Goal: Task Accomplishment & Management: Manage account settings

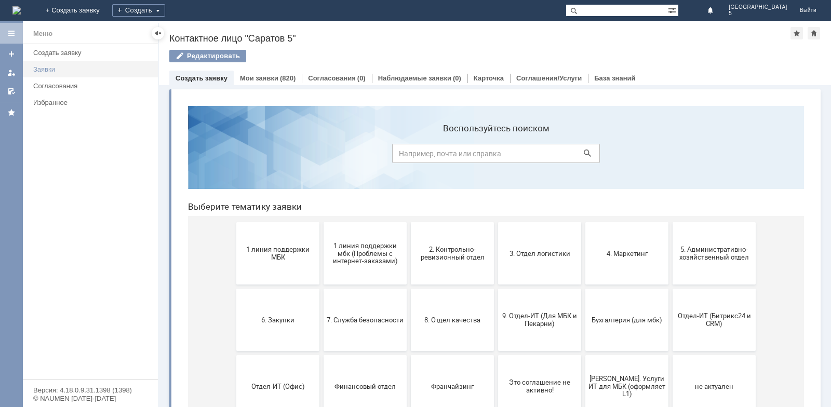
click at [38, 66] on div "Заявки" at bounding box center [92, 69] width 118 height 8
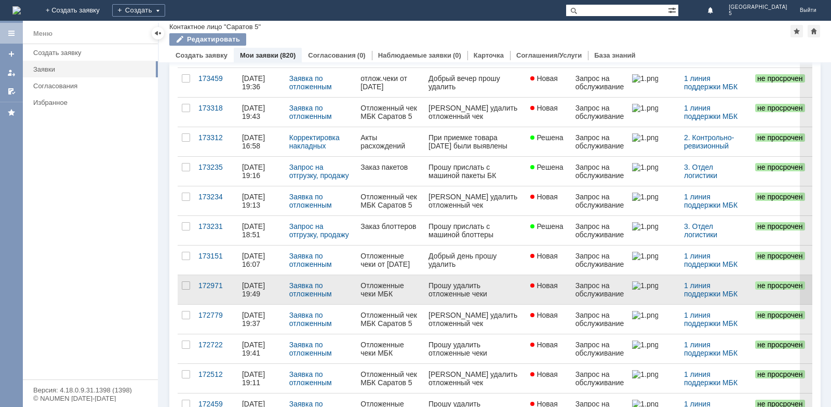
scroll to position [260, 0]
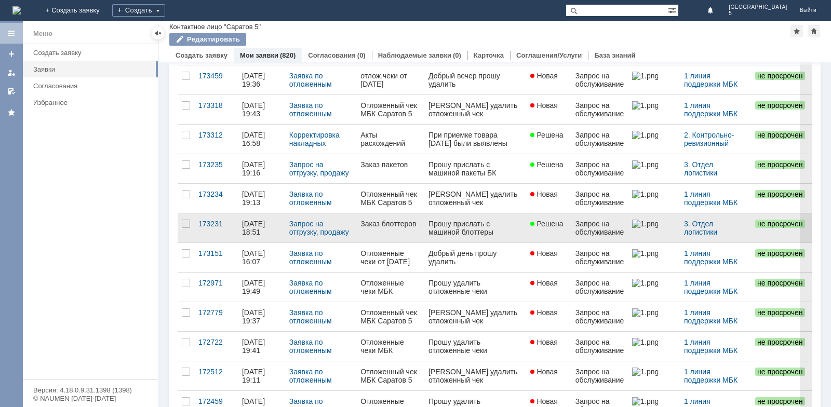
click at [374, 223] on div "Заказ блоттеров" at bounding box center [391, 224] width 60 height 8
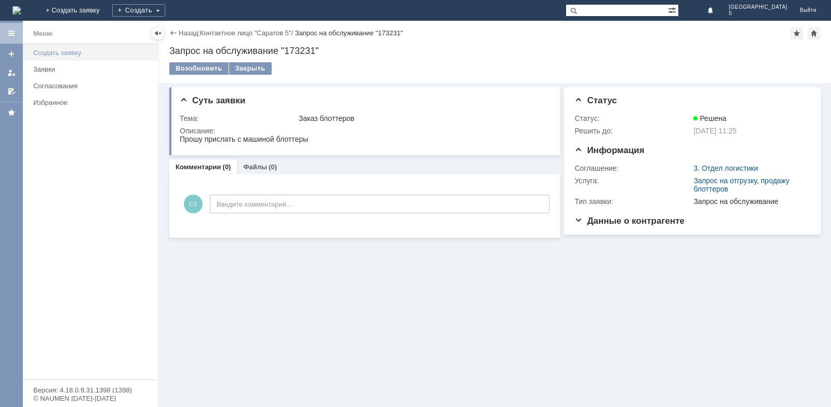
click at [63, 56] on div "Создать заявку" at bounding box center [92, 53] width 118 height 8
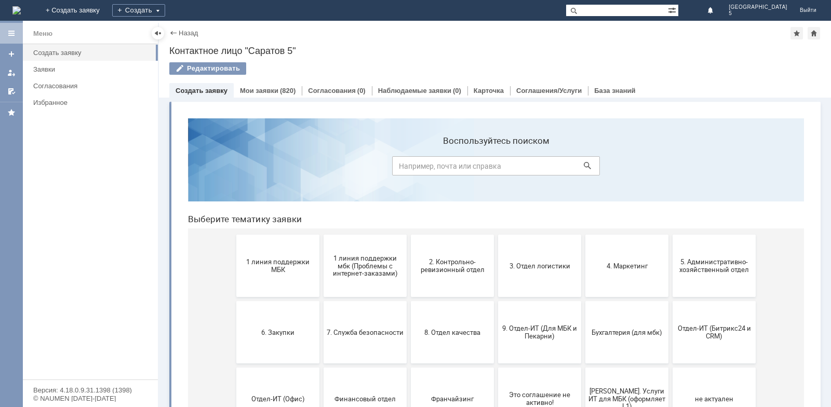
click at [268, 265] on span "1 линия поддержки МБК" at bounding box center [277, 266] width 77 height 16
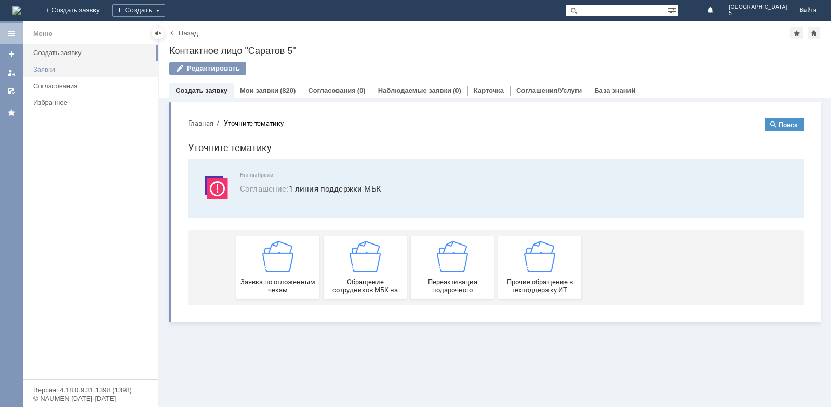
click at [58, 73] on link "Заявки" at bounding box center [92, 69] width 127 height 16
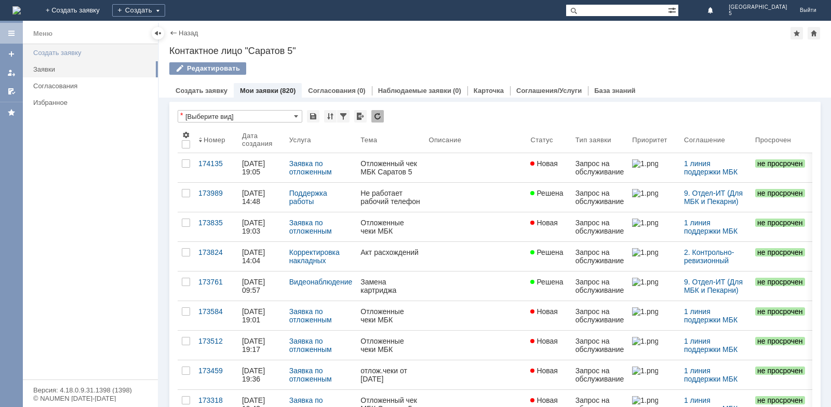
click at [67, 55] on div "Создать заявку" at bounding box center [92, 53] width 118 height 8
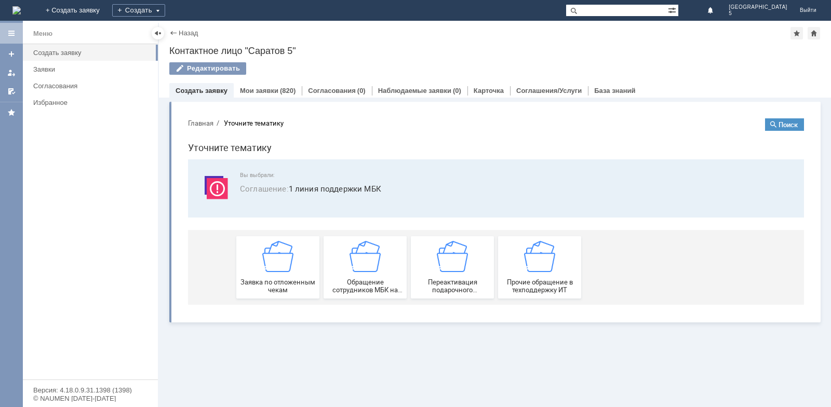
click at [204, 124] on button "Главная" at bounding box center [200, 122] width 25 height 9
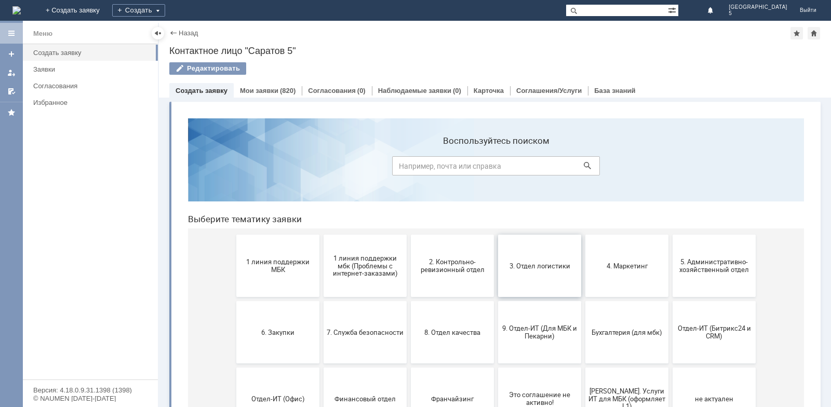
click at [541, 270] on button "3. Отдел логистики" at bounding box center [539, 266] width 83 height 62
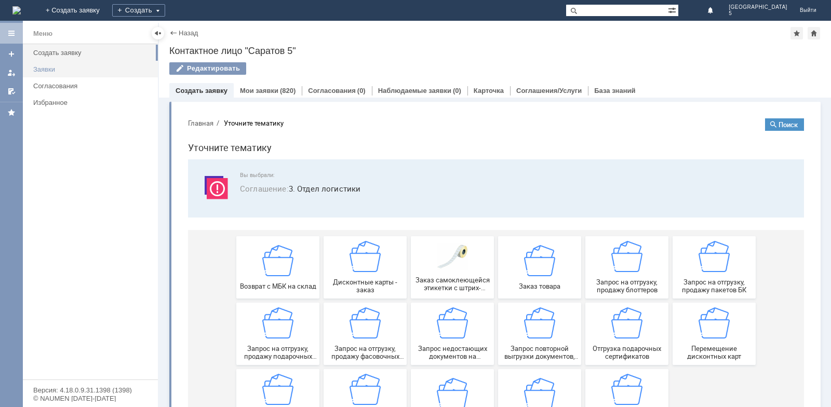
click at [89, 68] on div "Заявки" at bounding box center [92, 69] width 118 height 8
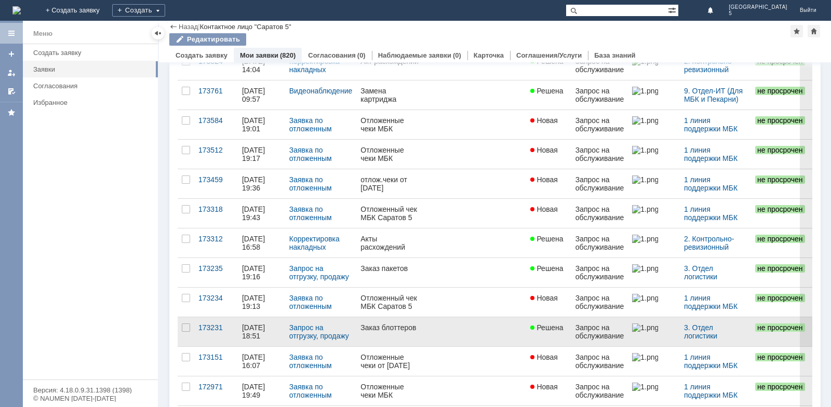
click at [417, 329] on div "Заказ блоттеров" at bounding box center [391, 328] width 60 height 8
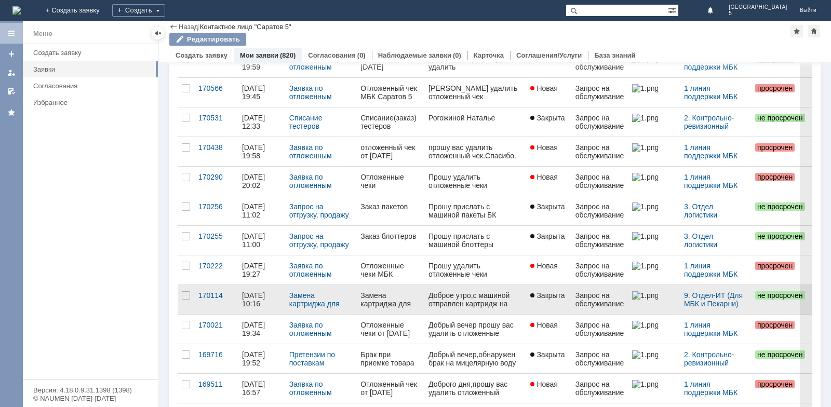
click at [390, 301] on div "Замена картриджа для принтера" at bounding box center [391, 299] width 60 height 17
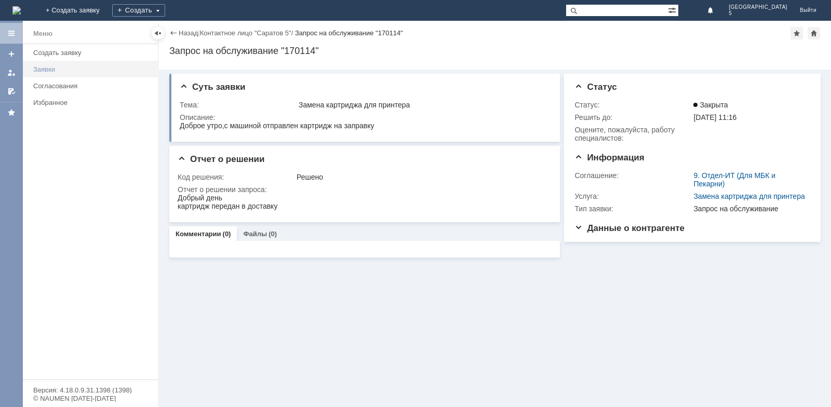
click at [51, 65] on link "Заявки" at bounding box center [92, 69] width 127 height 16
